Goal: Transaction & Acquisition: Subscribe to service/newsletter

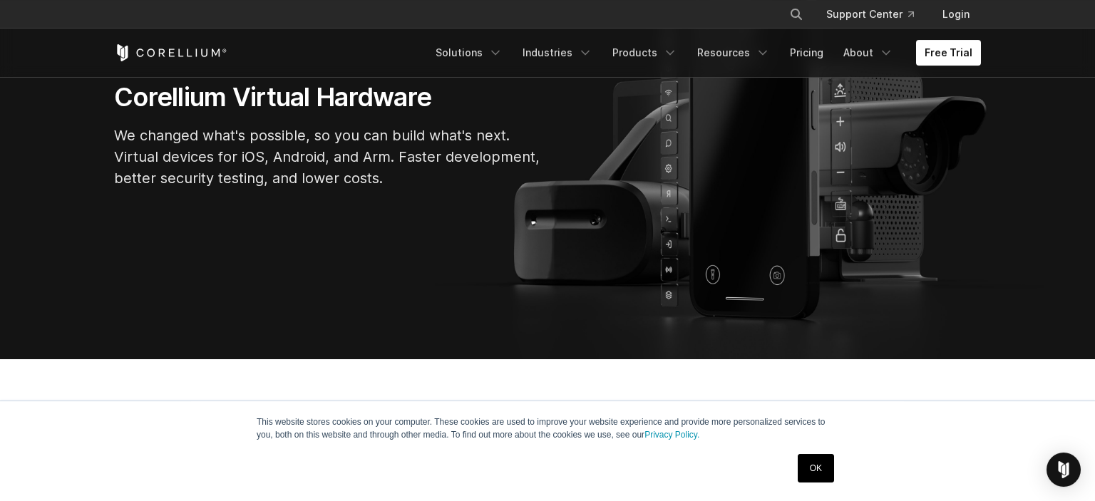
scroll to position [150, 0]
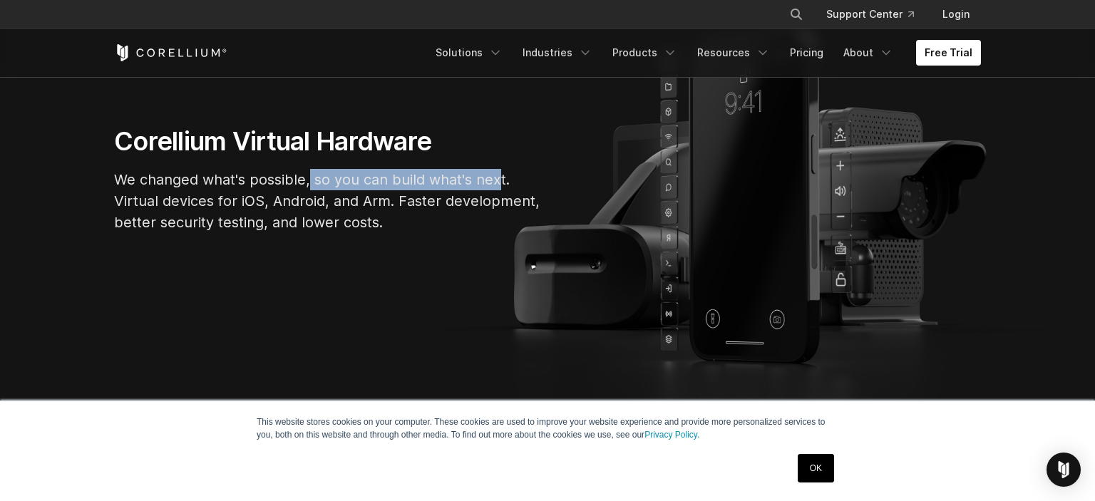
drag, startPoint x: 464, startPoint y: 174, endPoint x: 484, endPoint y: 178, distance: 21.0
click at [499, 174] on p "We changed what's possible, so you can build what's next. Virtual devices for i…" at bounding box center [328, 201] width 428 height 64
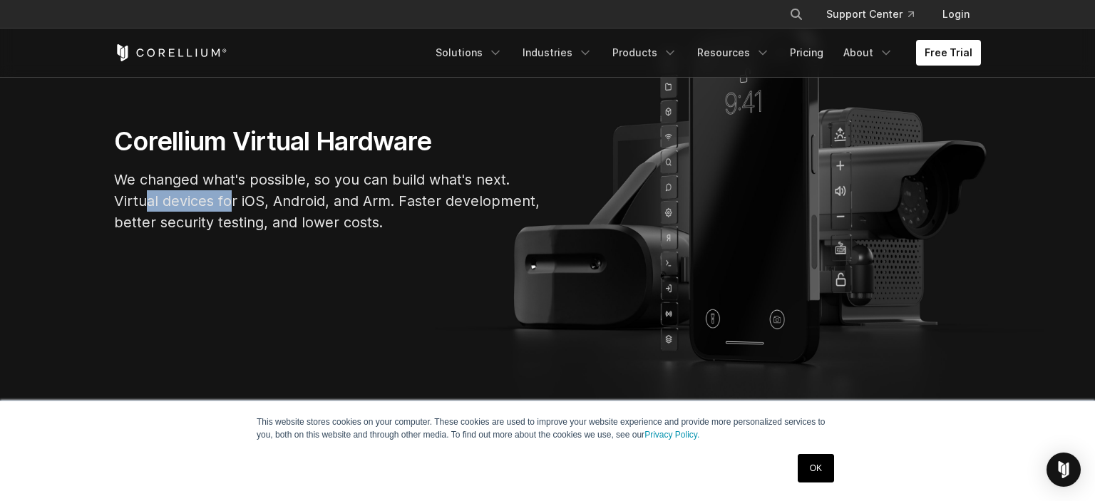
drag, startPoint x: 217, startPoint y: 203, endPoint x: 230, endPoint y: 203, distance: 12.8
click at [230, 203] on p "We changed what's possible, so you can build what's next. Virtual devices for i…" at bounding box center [328, 201] width 428 height 64
drag, startPoint x: 271, startPoint y: 201, endPoint x: 370, endPoint y: 201, distance: 99.1
click at [370, 201] on p "We changed what's possible, so you can build what's next. Virtual devices for i…" at bounding box center [328, 201] width 428 height 64
drag, startPoint x: 444, startPoint y: 203, endPoint x: 483, endPoint y: 210, distance: 40.6
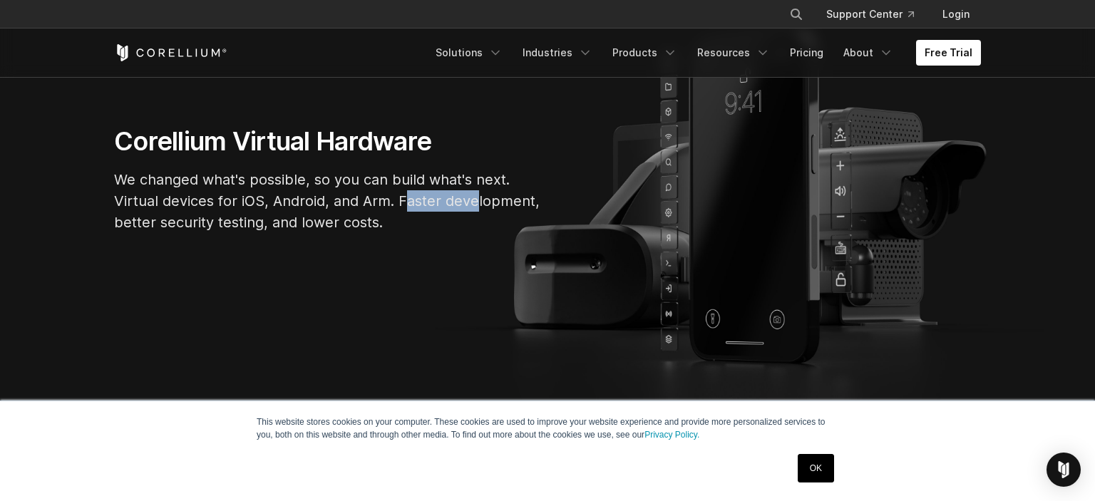
click at [483, 205] on p "We changed what's possible, so you can build what's next. Virtual devices for i…" at bounding box center [328, 201] width 428 height 64
click at [818, 474] on link "OK" at bounding box center [816, 468] width 36 height 29
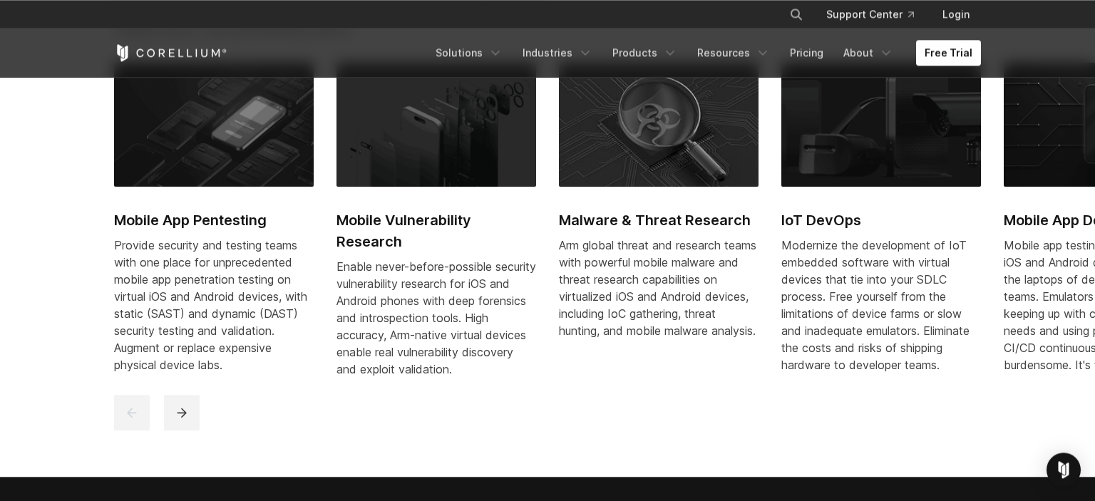
scroll to position [677, 0]
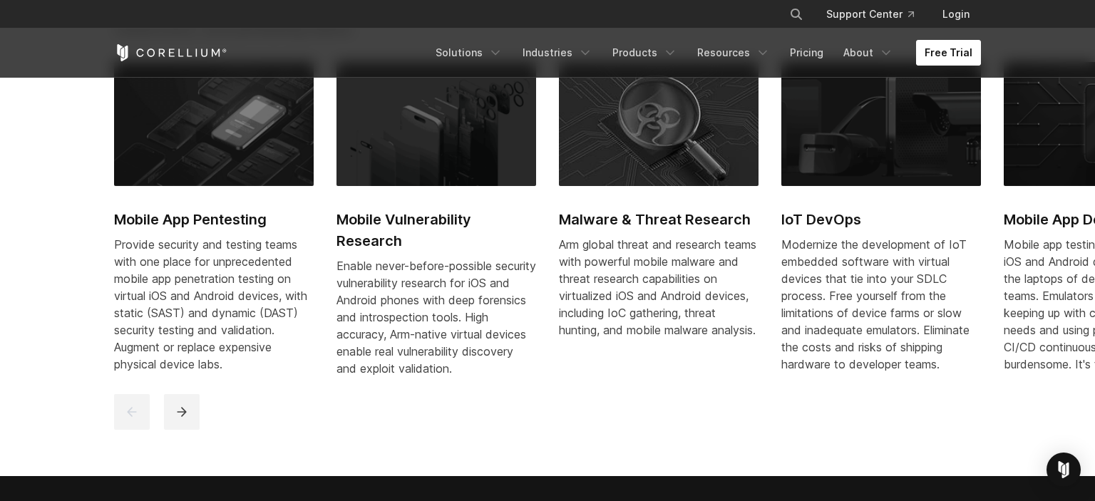
click at [952, 48] on link "Free Trial" at bounding box center [948, 53] width 65 height 26
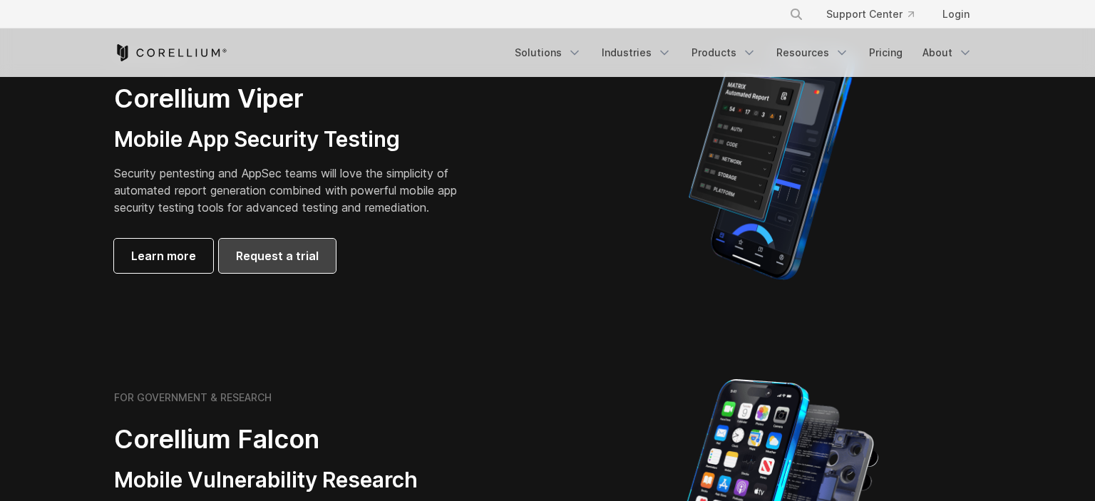
scroll to position [677, 0]
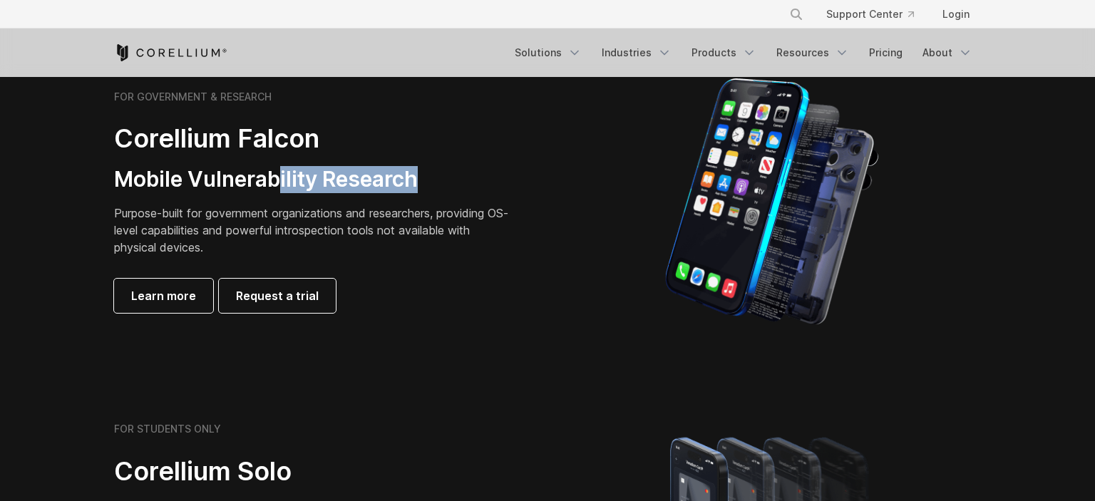
click at [277, 175] on h3 "Mobile Vulnerability Research" at bounding box center [313, 179] width 399 height 27
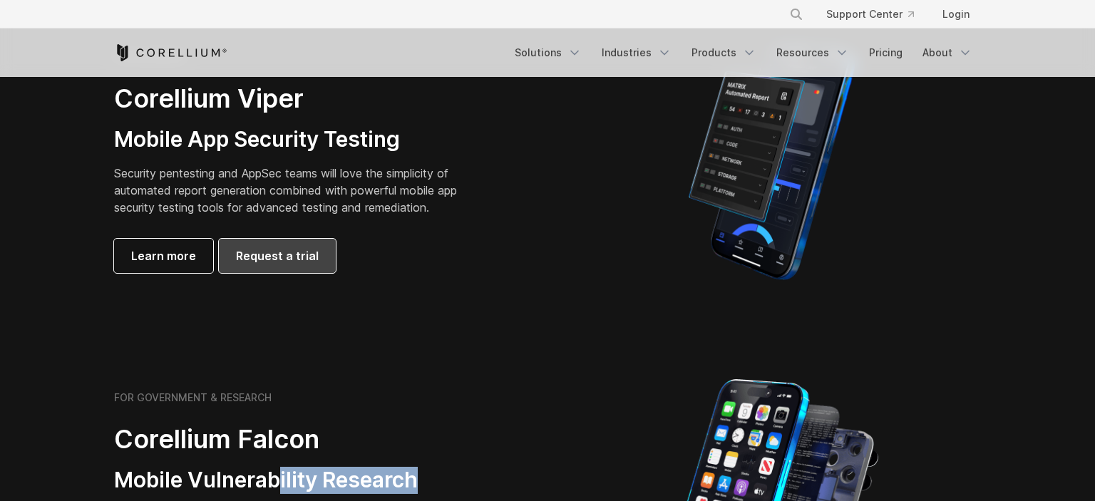
scroll to position [301, 0]
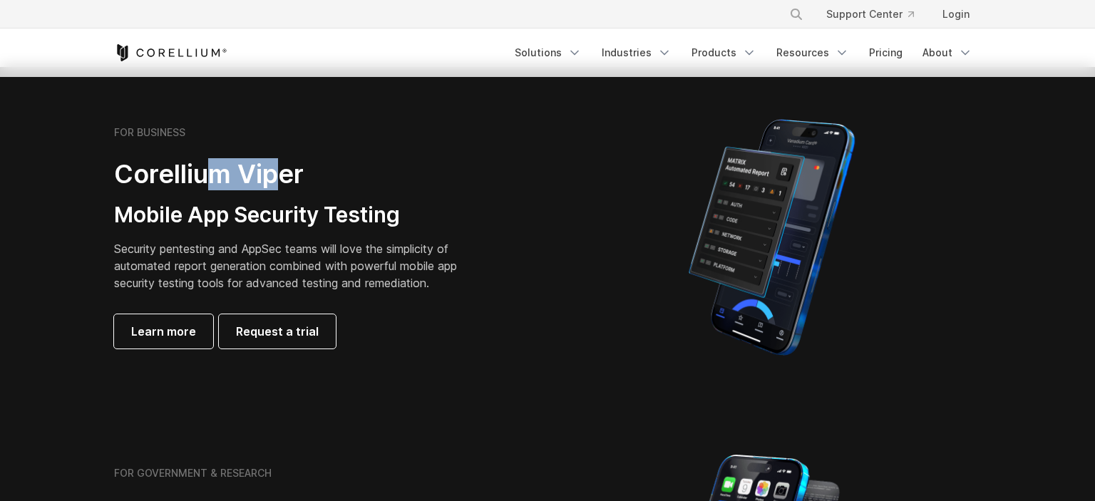
drag, startPoint x: 257, startPoint y: 178, endPoint x: 283, endPoint y: 178, distance: 25.7
click at [283, 178] on h2 "Corellium Viper" at bounding box center [296, 174] width 365 height 32
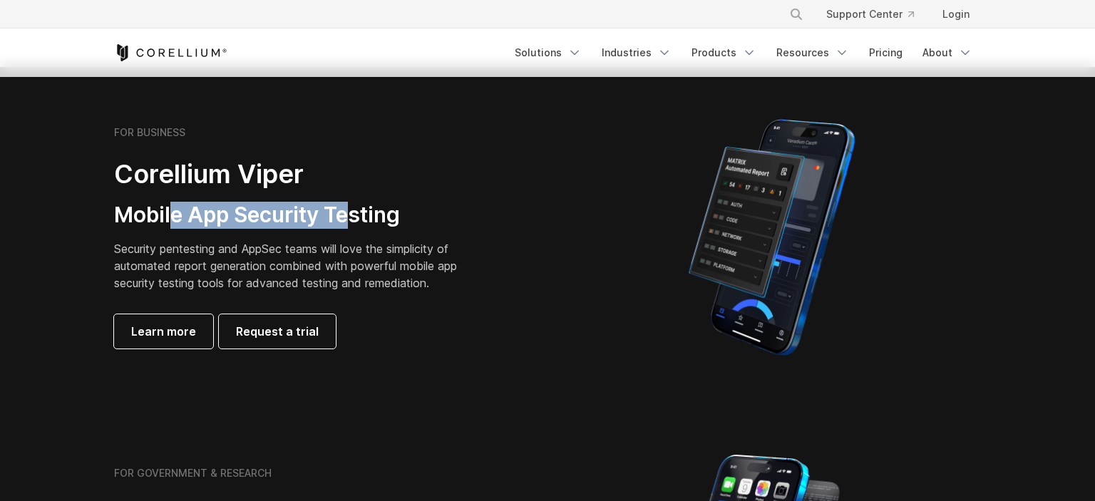
drag, startPoint x: 299, startPoint y: 215, endPoint x: 358, endPoint y: 216, distance: 59.2
click at [358, 215] on h3 "Mobile App Security Testing" at bounding box center [296, 215] width 365 height 27
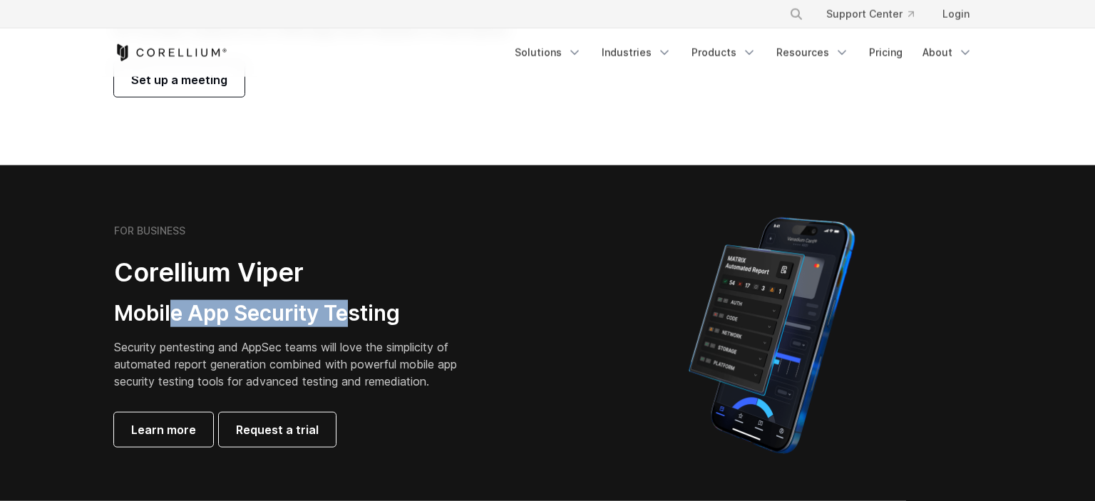
scroll to position [0, 0]
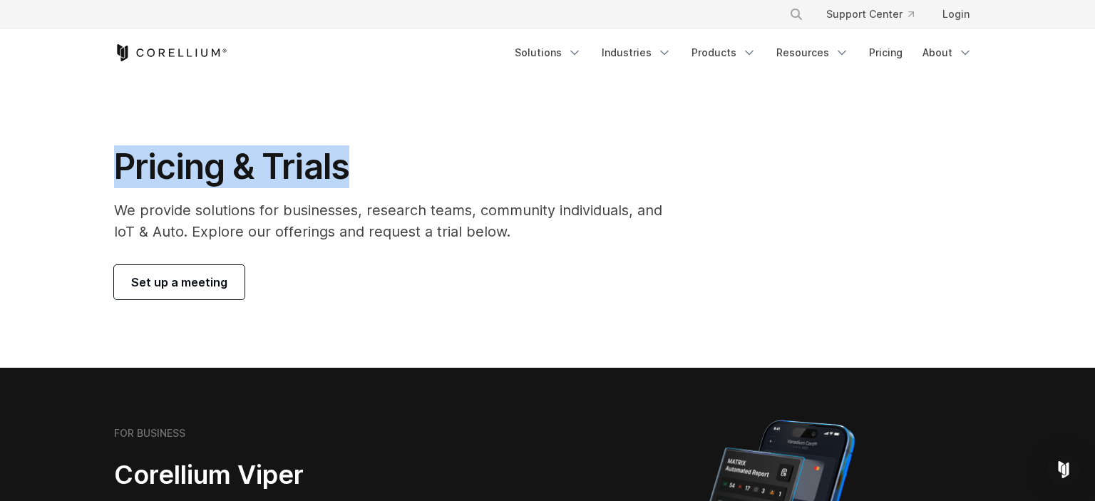
drag, startPoint x: 103, startPoint y: 175, endPoint x: 626, endPoint y: 190, distance: 523.6
click at [626, 190] on div "Pricing & Trials We provide solutions for businesses, research teams, community…" at bounding box center [398, 222] width 597 height 154
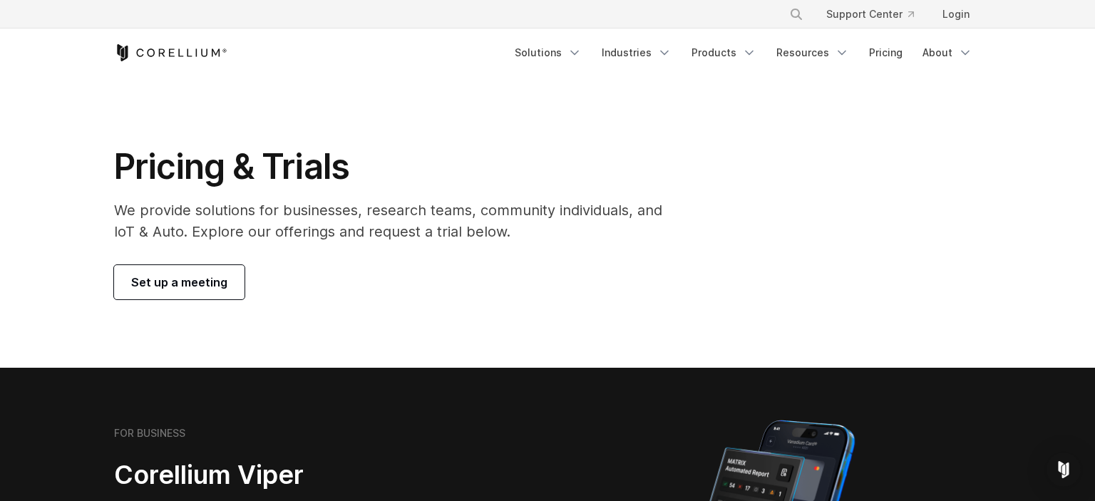
click at [612, 218] on p "We provide solutions for businesses, research teams, community individuals, and…" at bounding box center [398, 221] width 568 height 43
